Goal: Navigation & Orientation: Find specific page/section

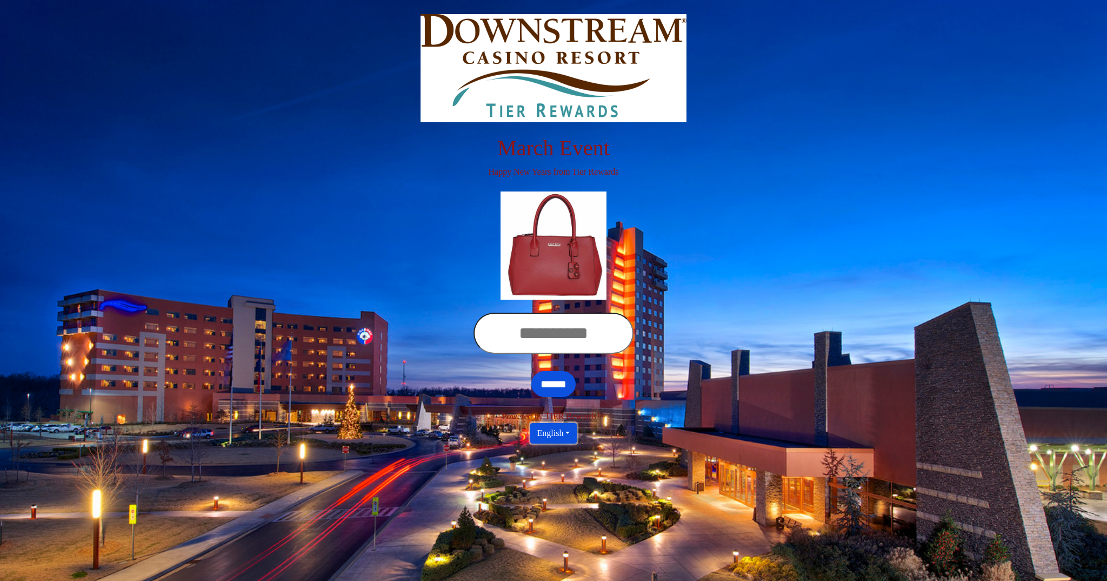
click at [564, 437] on button "English" at bounding box center [553, 433] width 47 height 21
click at [560, 475] on link "Español" at bounding box center [571, 475] width 85 height 17
click at [554, 436] on button "Español" at bounding box center [553, 433] width 49 height 21
click at [545, 500] on link "Français" at bounding box center [571, 492] width 85 height 17
click at [560, 429] on button "Français" at bounding box center [554, 433] width 50 height 21
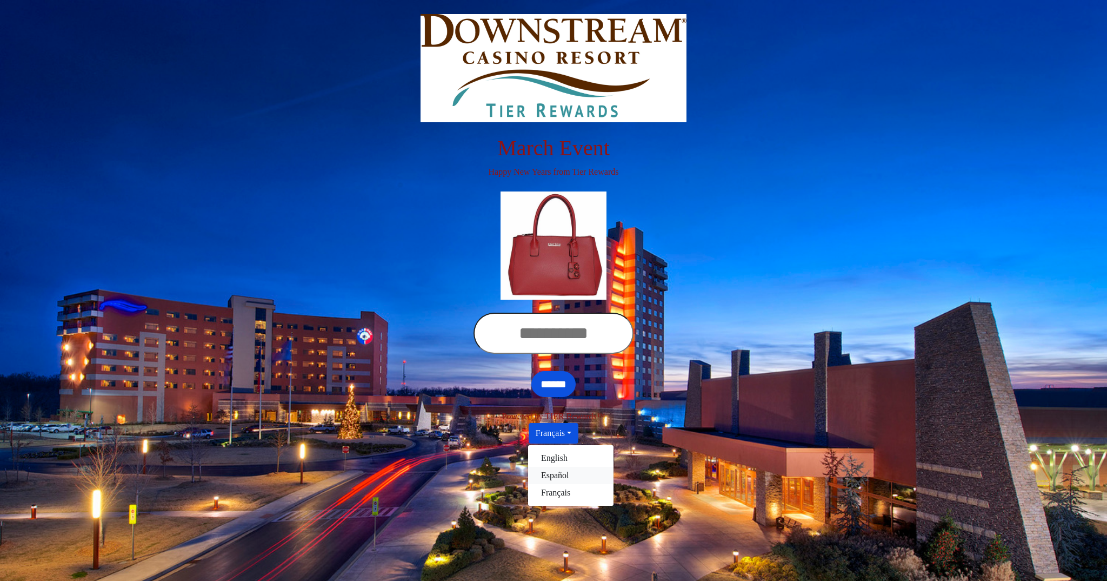
click at [548, 473] on link "Español" at bounding box center [570, 475] width 85 height 17
click at [551, 437] on button "Español" at bounding box center [553, 433] width 49 height 21
click at [560, 461] on link "English" at bounding box center [571, 457] width 85 height 17
